Goal: Information Seeking & Learning: Learn about a topic

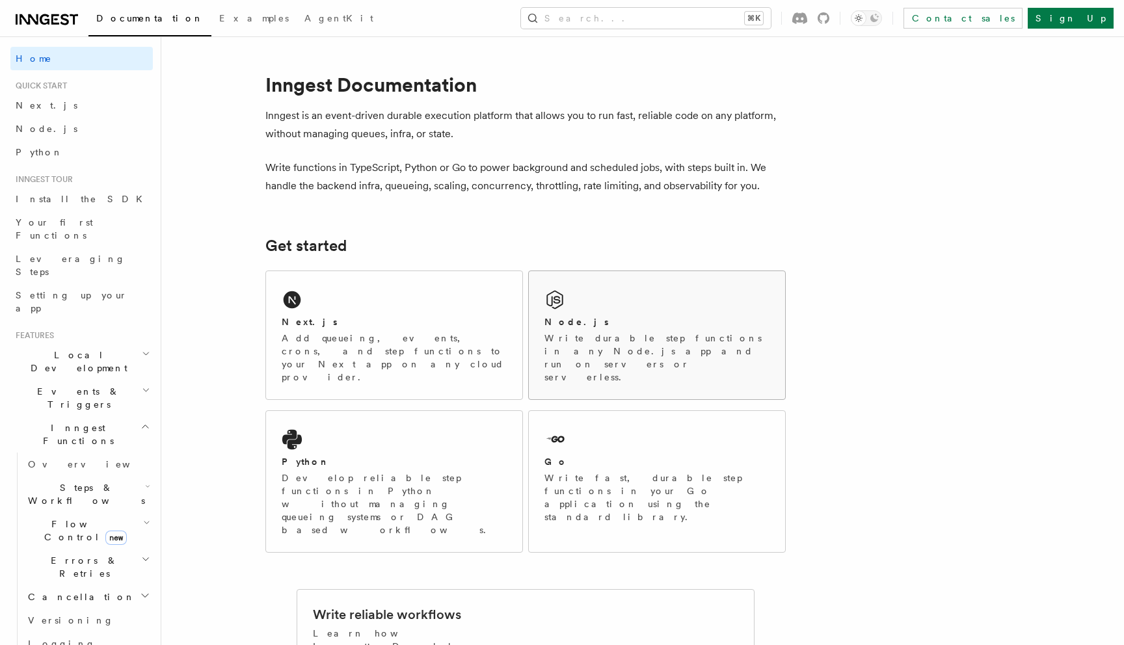
click at [557, 326] on h2 "Node.js" at bounding box center [576, 321] width 64 height 13
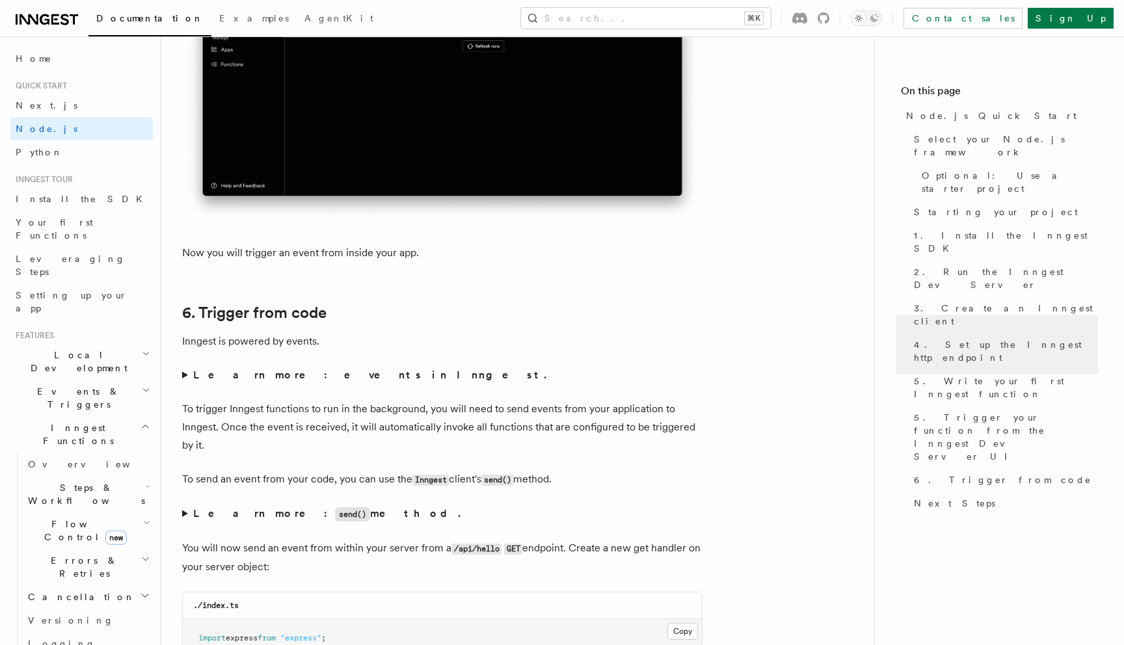
scroll to position [6675, 0]
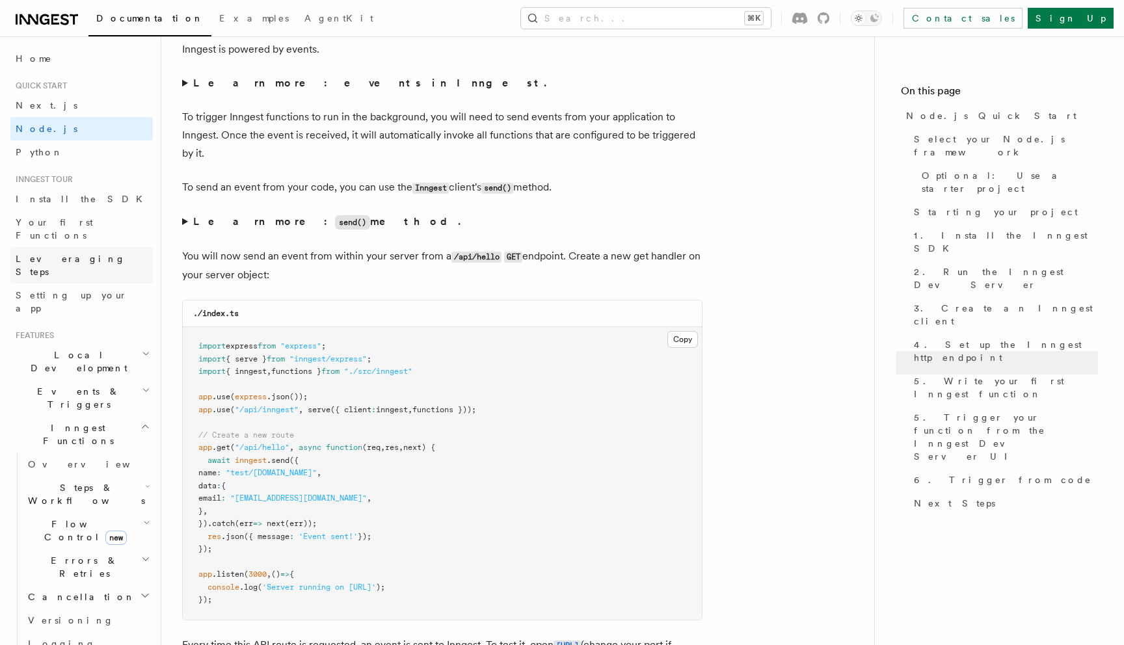
click at [89, 247] on link "Leveraging Steps" at bounding box center [81, 265] width 142 height 36
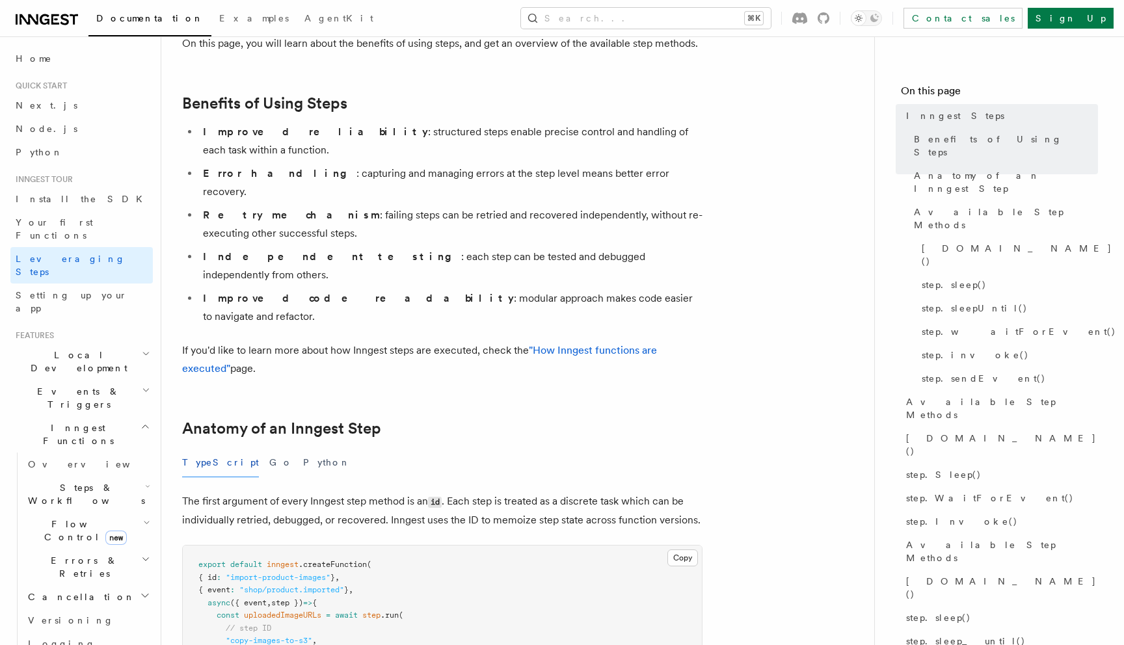
scroll to position [276, 0]
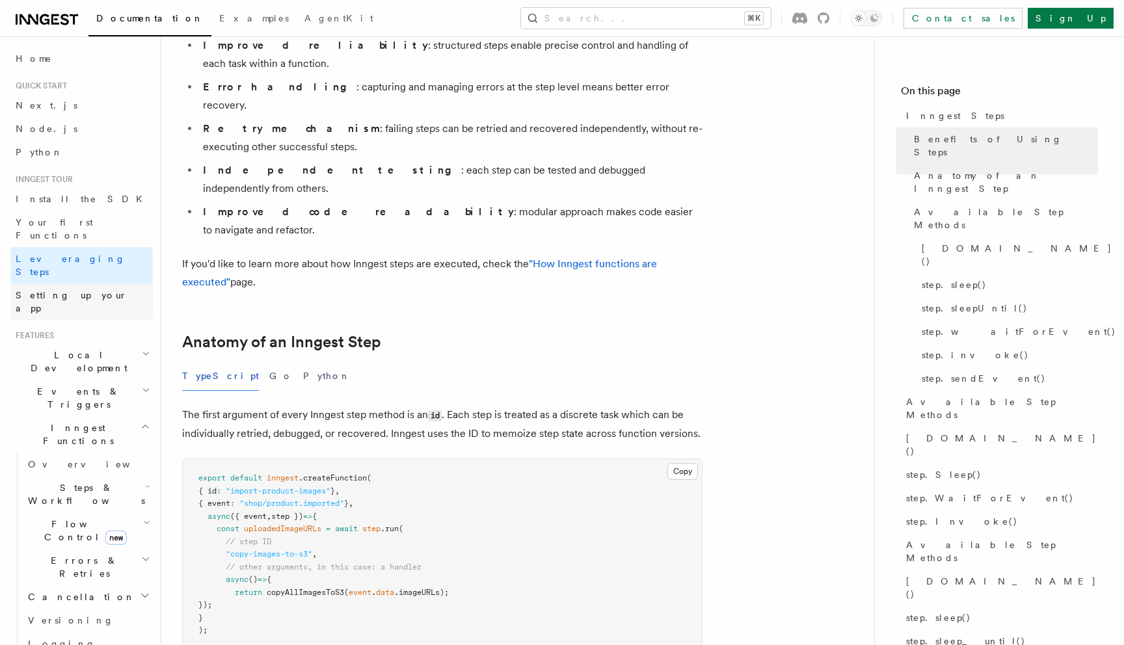
click at [80, 290] on span "Setting up your app" at bounding box center [72, 301] width 112 height 23
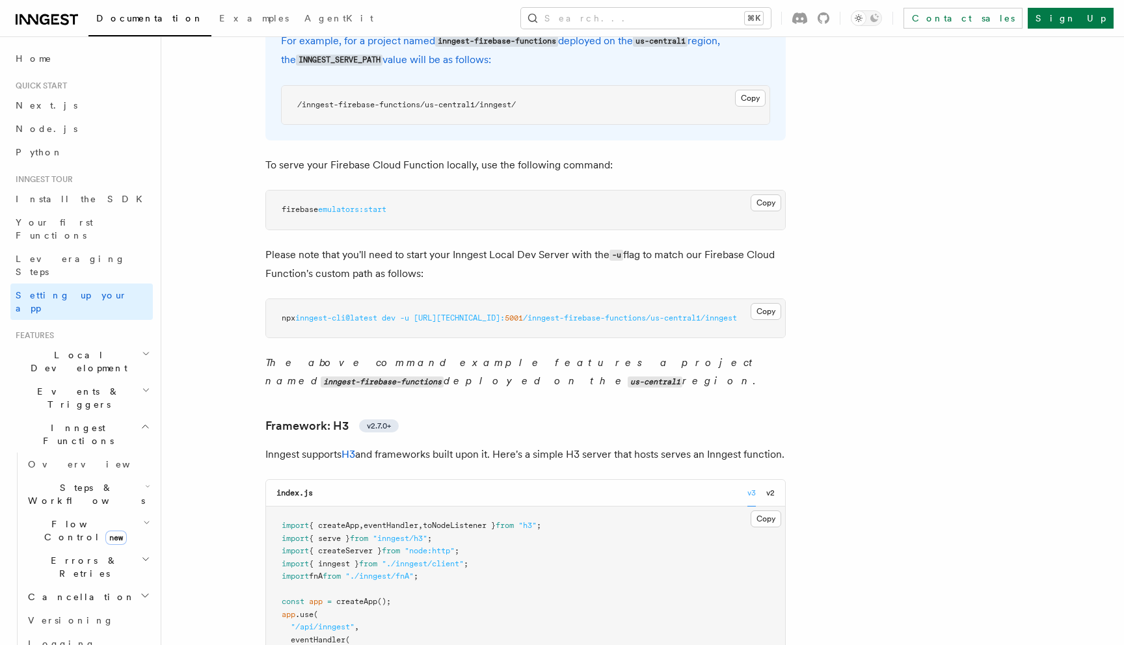
scroll to position [5697, 0]
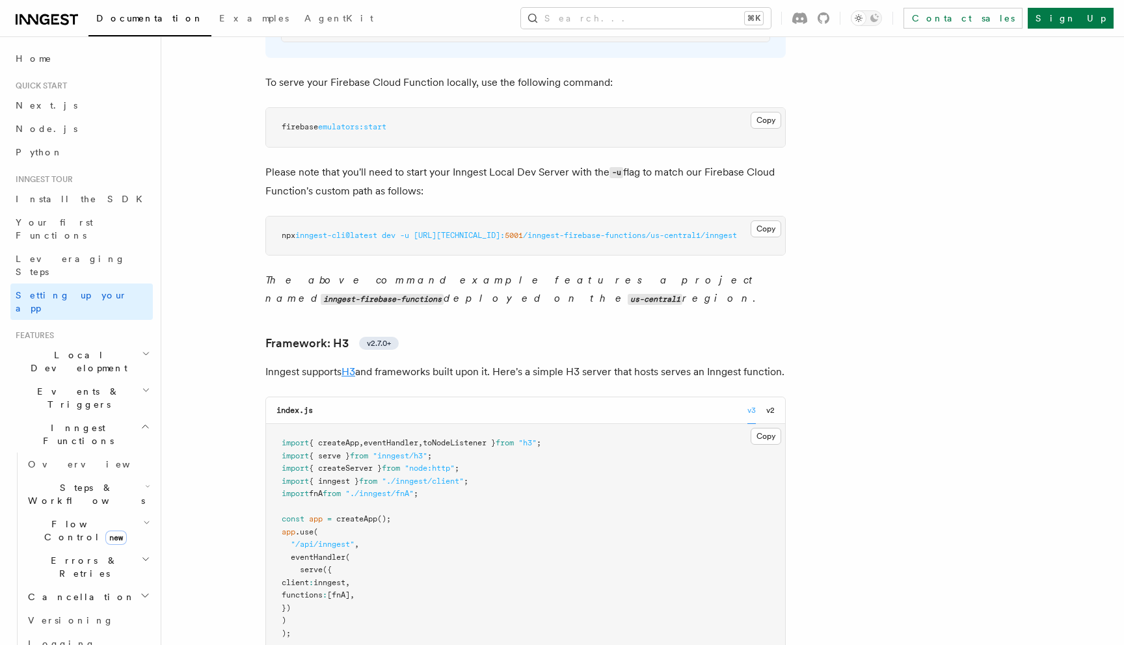
click at [351, 366] on link "H3" at bounding box center [348, 372] width 14 height 12
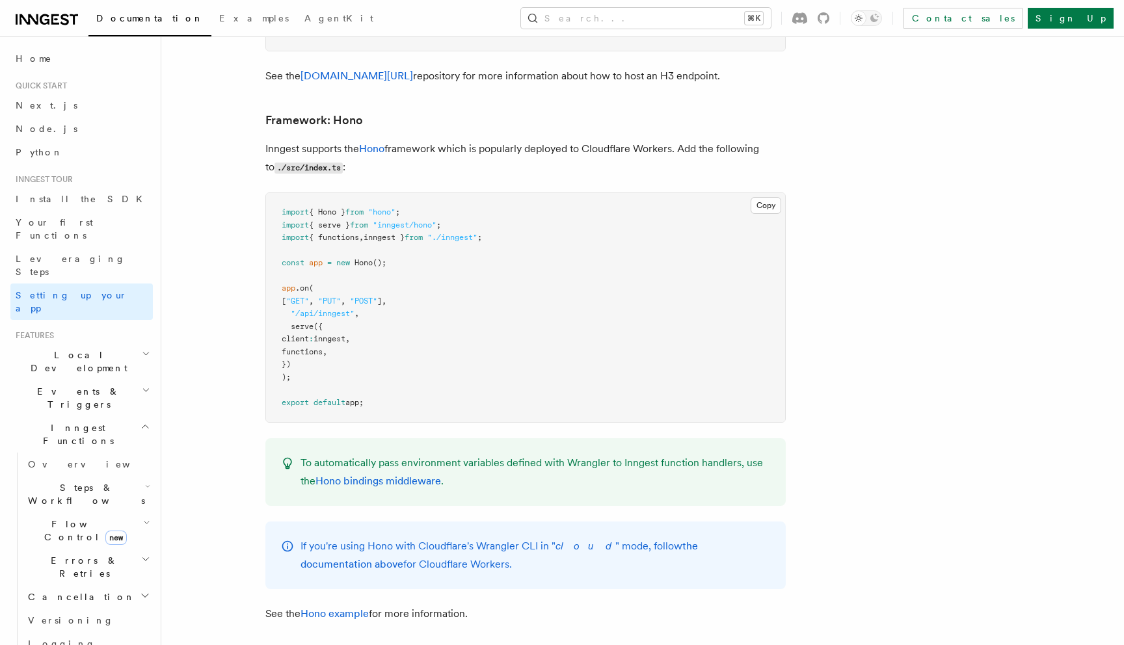
scroll to position [55, 0]
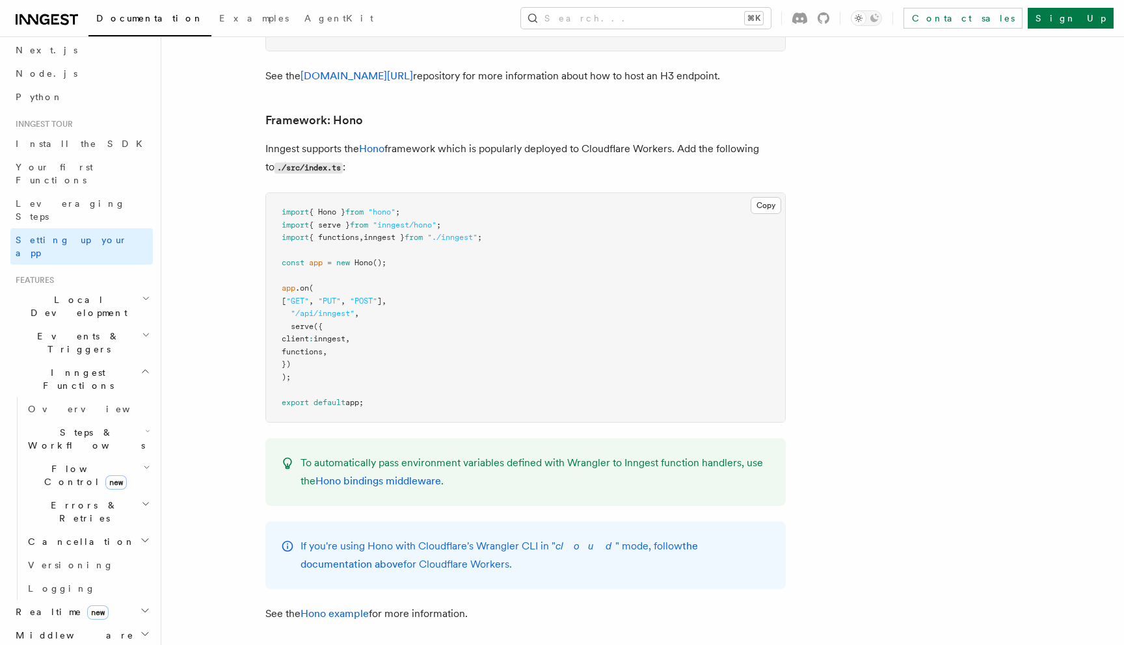
click at [103, 288] on h2 "Local Development" at bounding box center [81, 306] width 142 height 36
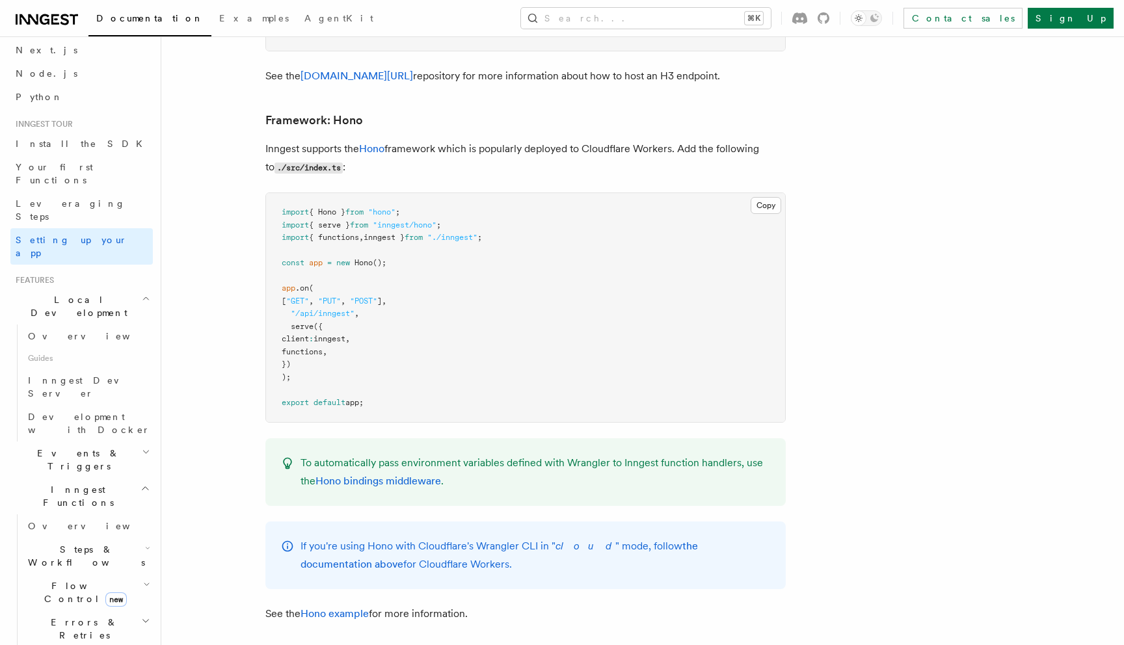
click at [103, 288] on h2 "Local Development" at bounding box center [81, 306] width 142 height 36
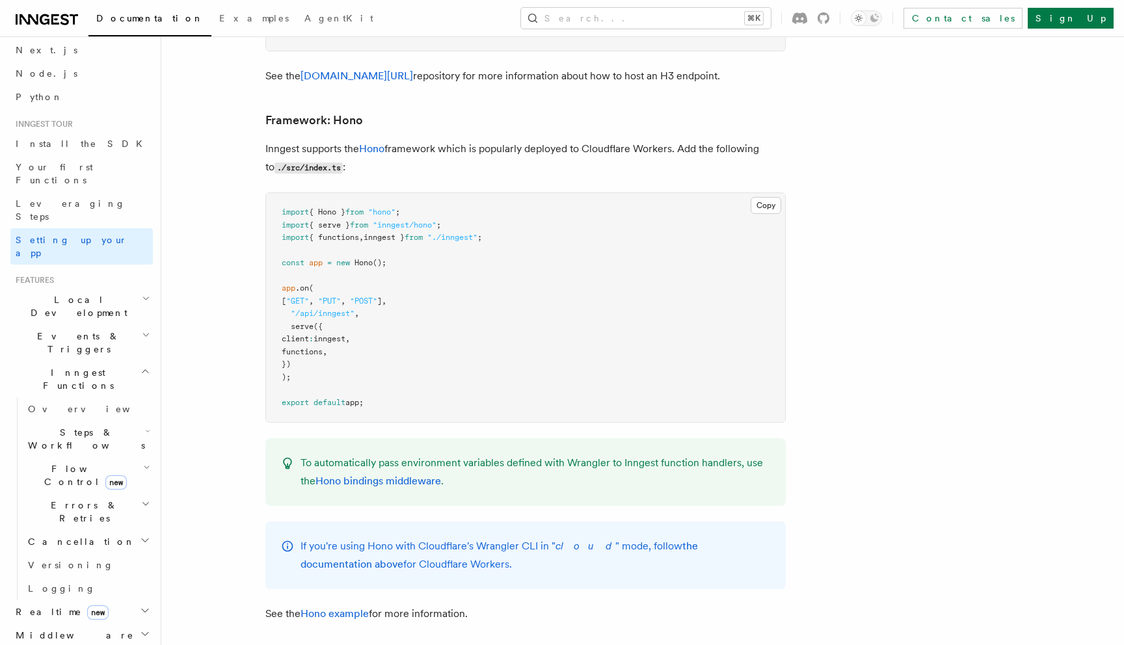
click at [125, 600] on h2 "Realtime new" at bounding box center [81, 611] width 142 height 23
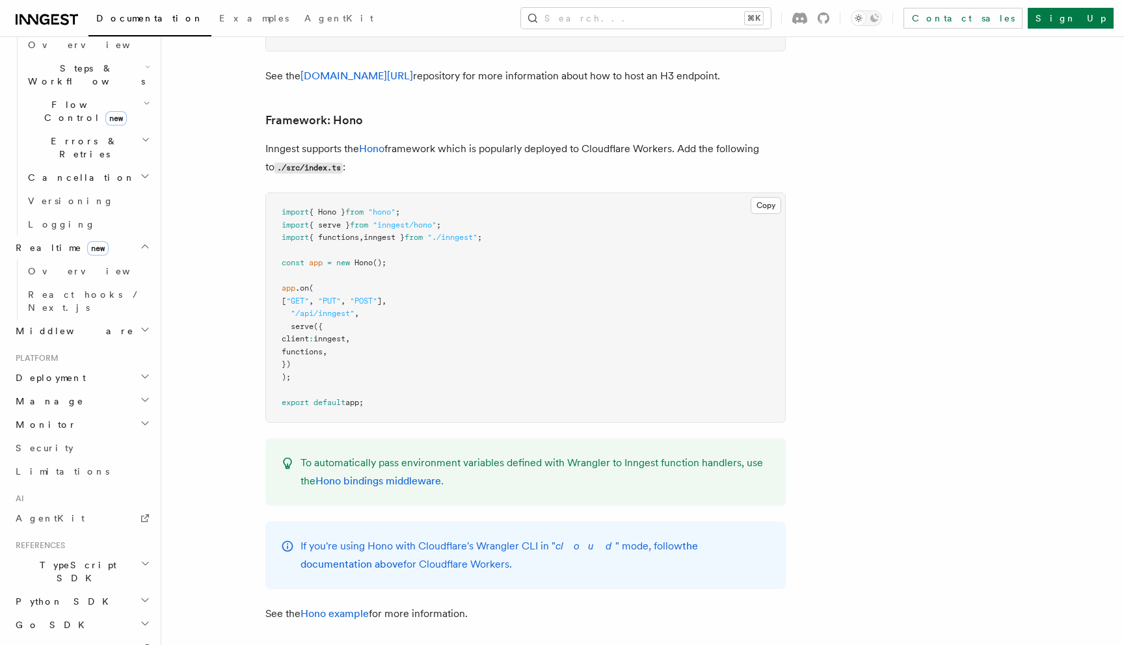
scroll to position [442, 0]
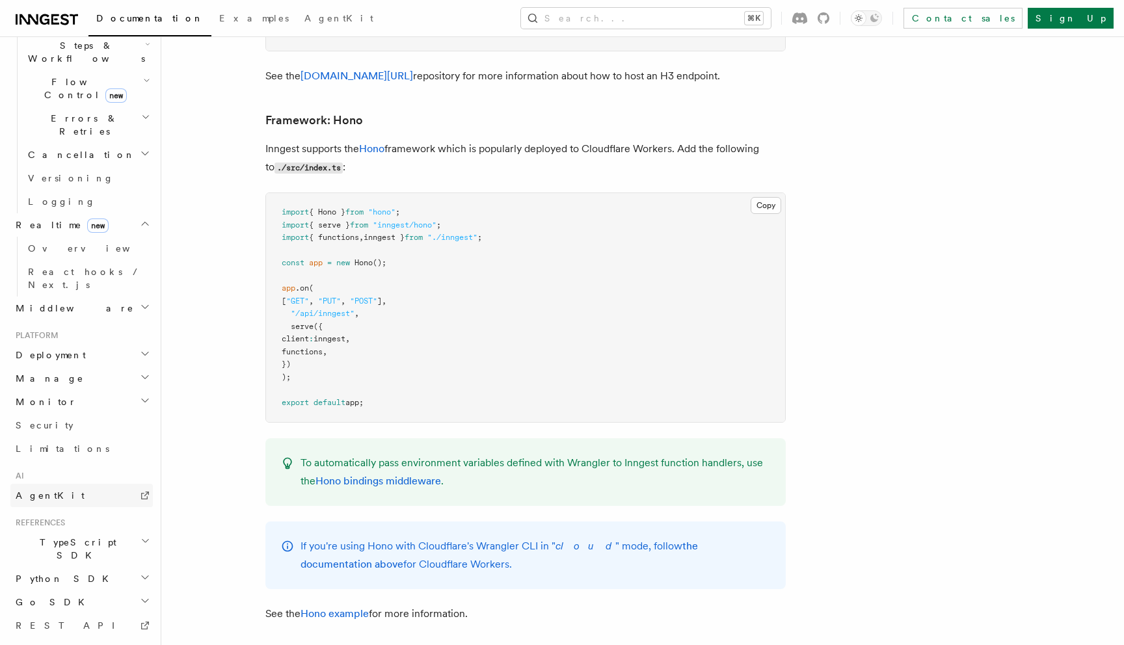
click at [97, 484] on link "AgentKit" at bounding box center [81, 495] width 142 height 23
